Goal: Task Accomplishment & Management: Use online tool/utility

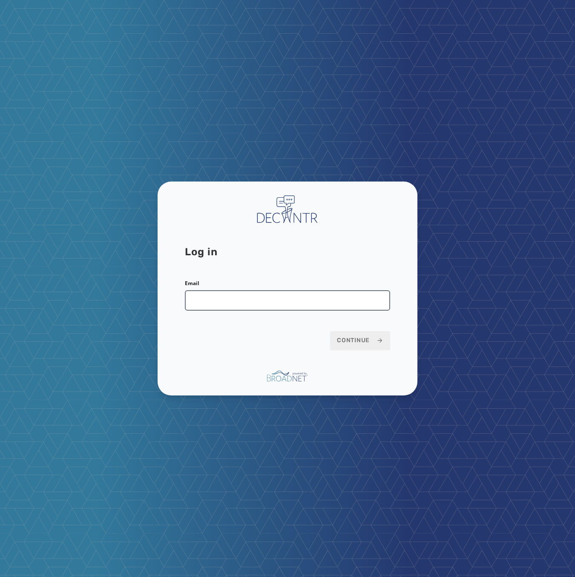
click at [297, 299] on input "Email" at bounding box center [287, 300] width 205 height 20
type input "**********"
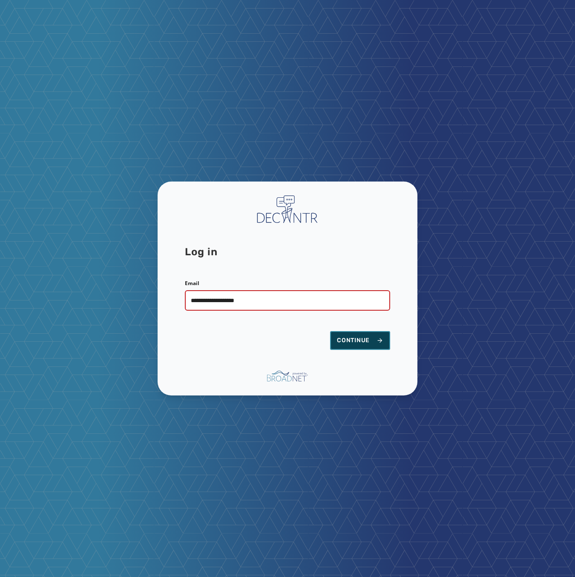
click at [368, 342] on span "Continue" at bounding box center [360, 340] width 46 height 9
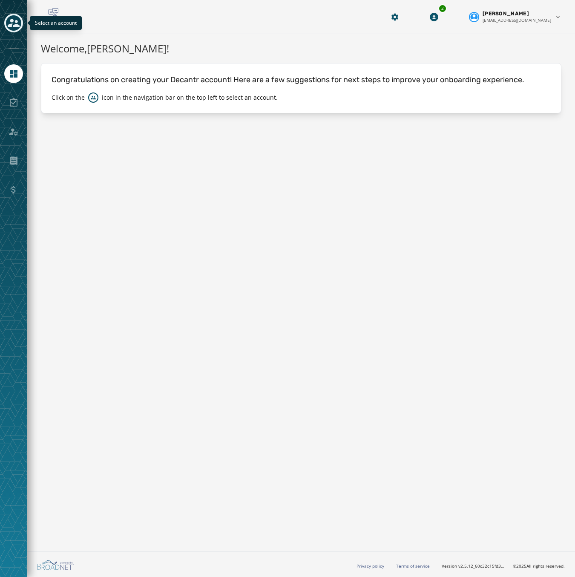
click at [12, 29] on div "Toggle account select drawer" at bounding box center [13, 22] width 15 height 15
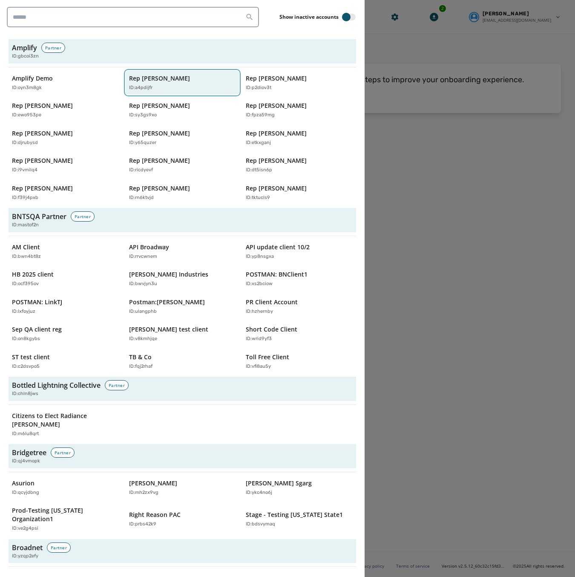
click at [167, 83] on div "Rep Abraham Hamadeh ID: a4pdijfr" at bounding box center [178, 82] width 98 height 17
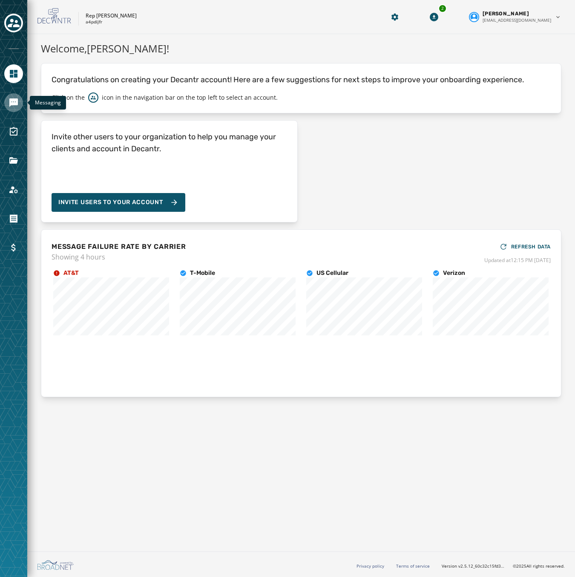
click at [20, 104] on link "Navigate to Messaging" at bounding box center [13, 102] width 19 height 19
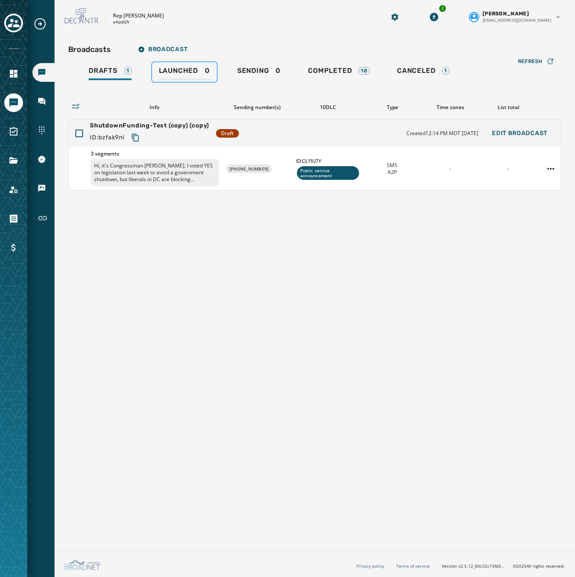
click at [197, 71] on span "Launched" at bounding box center [178, 70] width 39 height 9
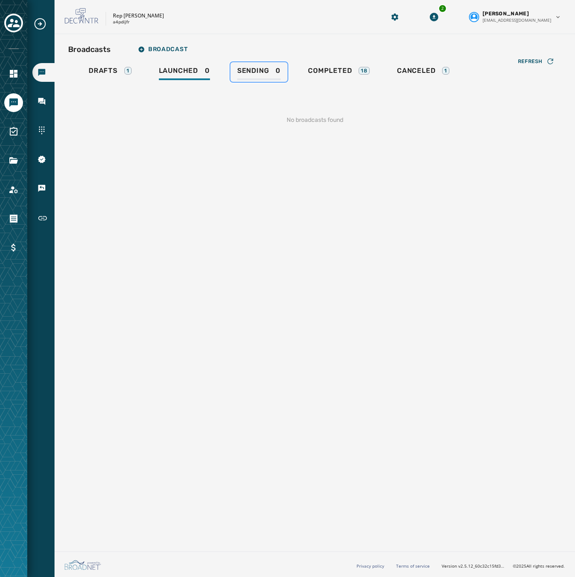
click at [270, 73] on div "Sending 0" at bounding box center [258, 73] width 43 height 14
click at [335, 73] on span "Completed" at bounding box center [330, 70] width 44 height 9
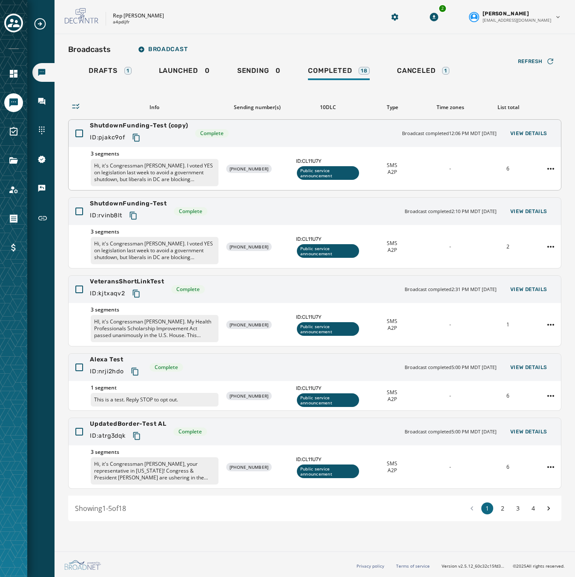
click at [137, 136] on icon "Copy text to clipboard" at bounding box center [136, 137] width 9 height 9
